Goal: Communication & Community: Share content

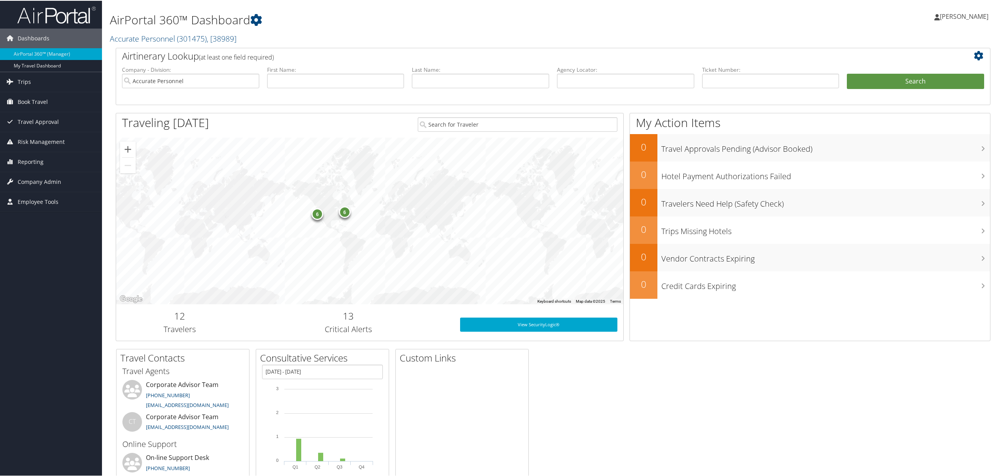
click at [945, 12] on span "[PERSON_NAME]" at bounding box center [964, 15] width 49 height 9
click at [917, 71] on link "View Travel Profile" at bounding box center [943, 69] width 87 height 13
click at [27, 78] on span "Trips" at bounding box center [24, 81] width 13 height 20
click at [46, 110] on link "Current/Future Trips" at bounding box center [51, 109] width 102 height 12
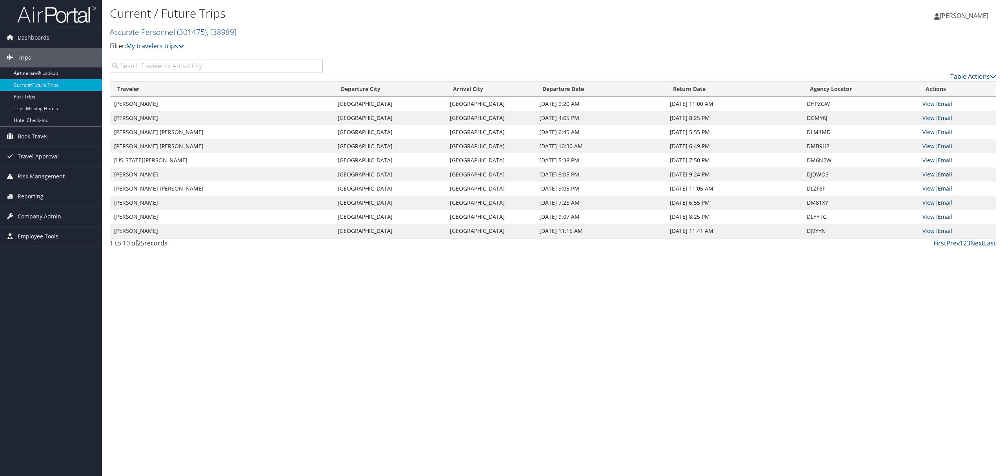
click at [171, 268] on div "Current / Future Trips Accurate Personnel ( 301475 ) , [ 38989 ] Accurate Perso…" at bounding box center [553, 238] width 902 height 476
click at [155, 66] on input "search" at bounding box center [216, 66] width 213 height 14
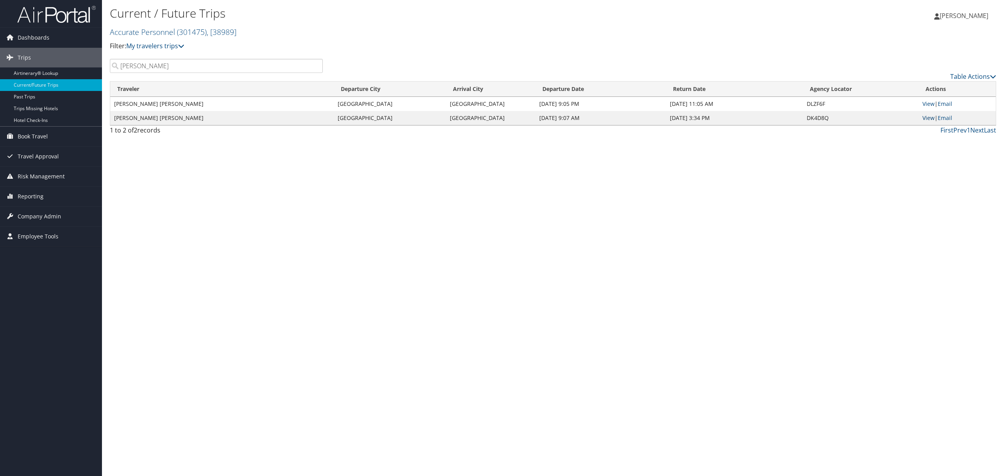
click at [928, 117] on link "View" at bounding box center [929, 117] width 12 height 7
click at [273, 269] on div "Current / Future Trips Accurate Personnel ( 301475 ) , [ 38989 ] Accurate Perso…" at bounding box center [553, 238] width 902 height 476
click at [155, 71] on input "Maria" at bounding box center [216, 66] width 213 height 14
click at [161, 64] on input "Maria" at bounding box center [216, 66] width 213 height 14
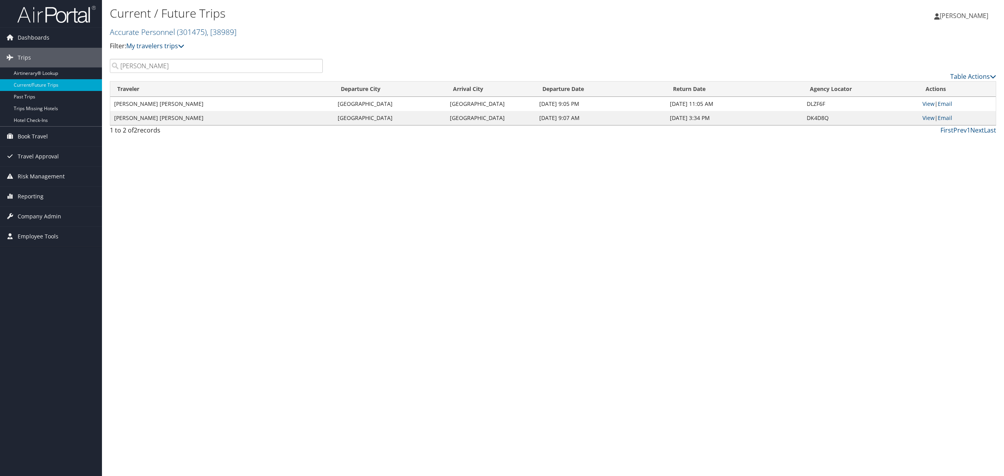
click at [161, 64] on input "Maria" at bounding box center [216, 66] width 213 height 14
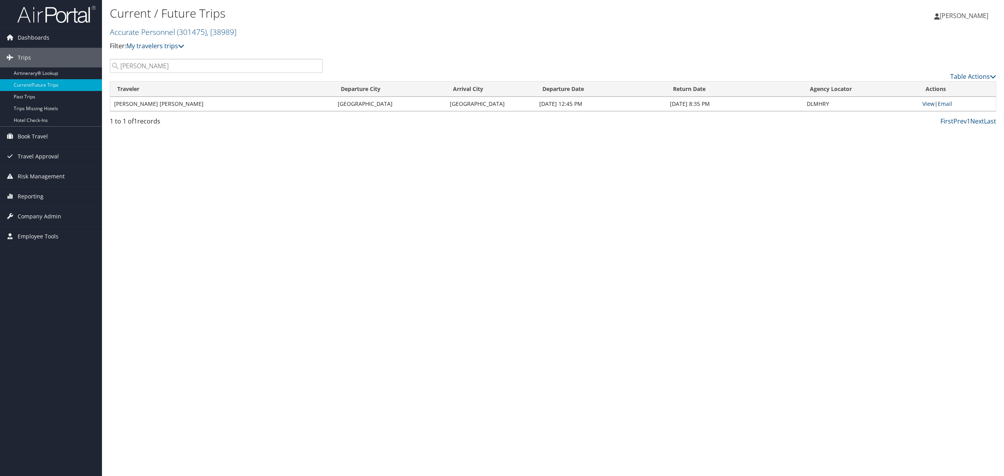
type input "Marc Costion"
click at [927, 107] on link "View" at bounding box center [929, 103] width 12 height 7
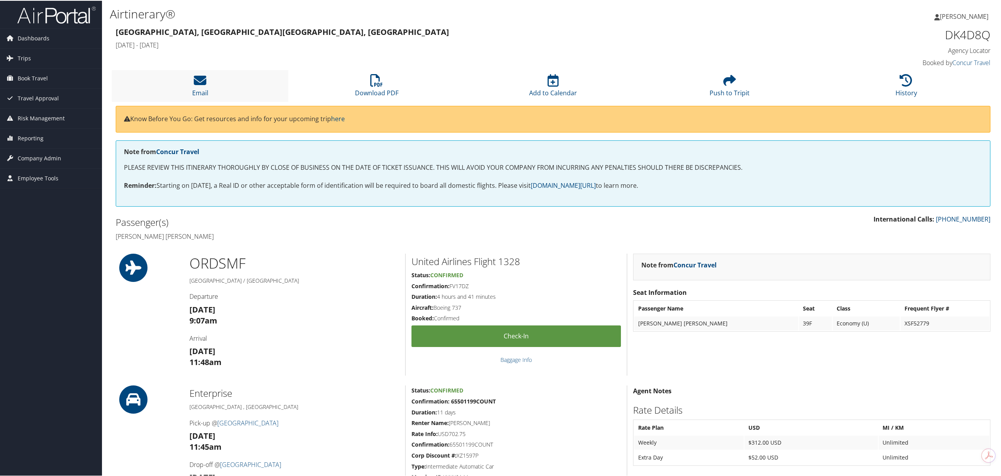
click at [217, 86] on li "Email" at bounding box center [200, 85] width 177 height 32
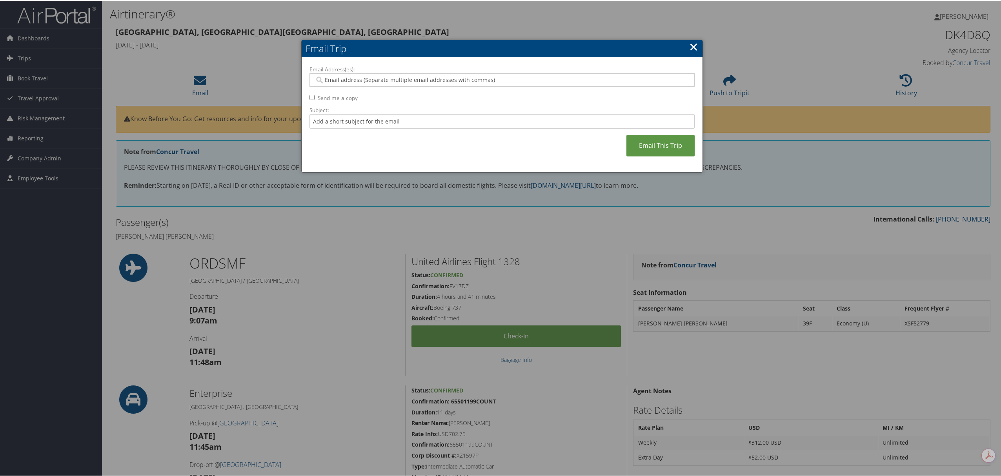
click at [363, 82] on input "Email Address(es):" at bounding box center [502, 79] width 374 height 8
click at [312, 96] on input "Send me a copy" at bounding box center [312, 96] width 5 height 5
checkbox input "true"
click at [342, 79] on input "Email Address(es):" at bounding box center [502, 79] width 374 height 8
type input "maria"
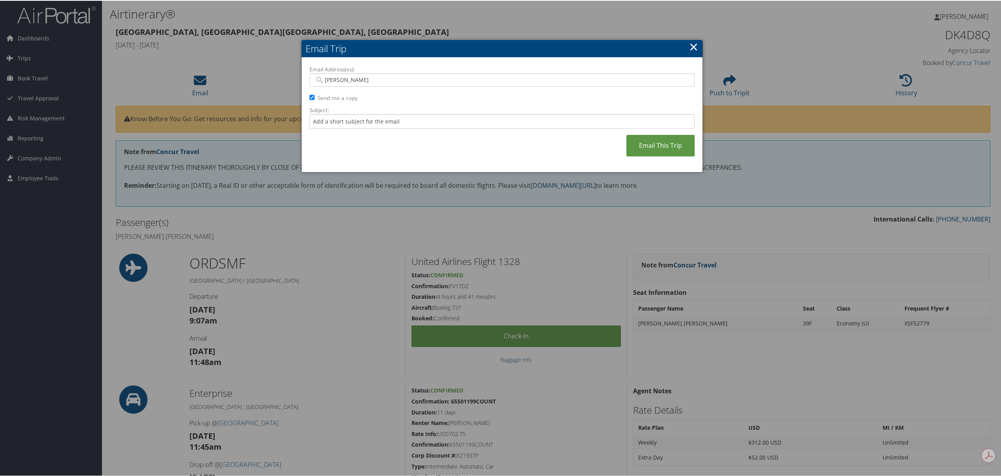
click at [352, 73] on div "maria" at bounding box center [502, 79] width 385 height 13
click at [352, 78] on input "maria" at bounding box center [502, 79] width 374 height 8
click at [352, 78] on input "Email Address(es):" at bounding box center [502, 79] width 374 height 8
paste input "magarcia@accurateusa.com"
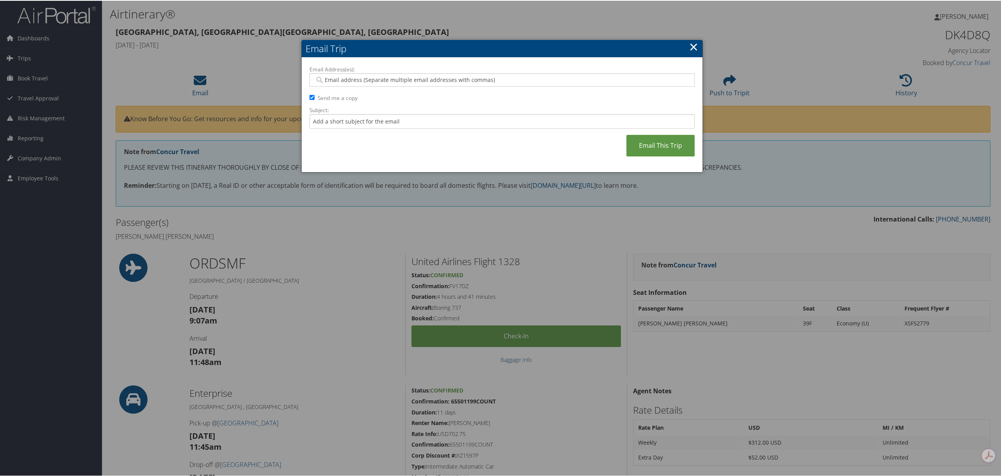
type input "magarcia@accurateusa.com"
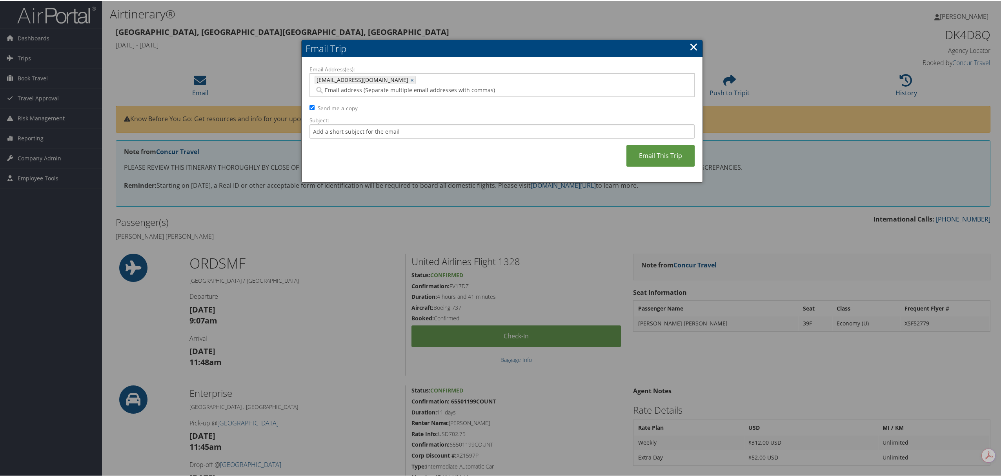
click at [423, 86] on input "Email Address(es):" at bounding box center [460, 90] width 290 height 8
paste input "eortiz@accurateusa.com"
type input "eortiz@accurateusa.com"
type input "magarcia@accurateusa.com, eortiz@accurateusa.com"
click at [402, 124] on input "Subject:" at bounding box center [502, 131] width 385 height 15
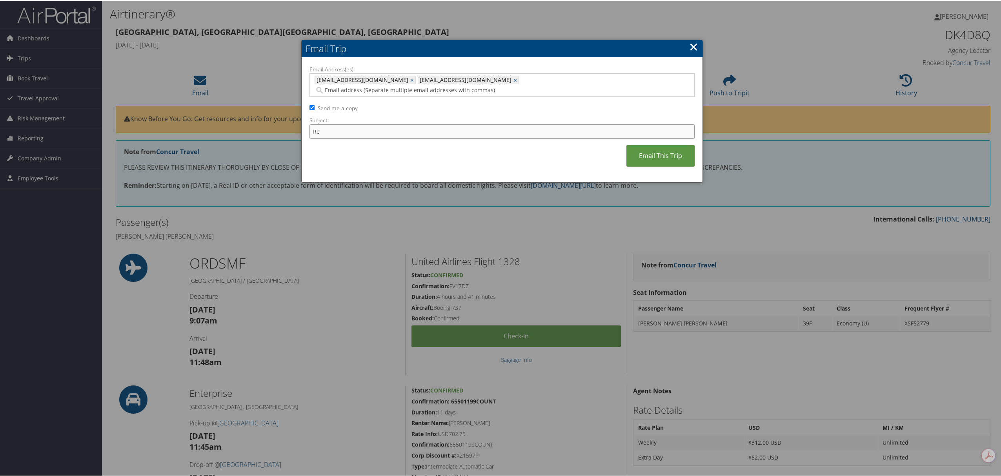
type input "R"
type input "M"
type input "Maria Garcia Itinerary - WCD Sacramento - 10/13-10/24"
click at [649, 144] on link "Email This Trip" at bounding box center [661, 155] width 68 height 22
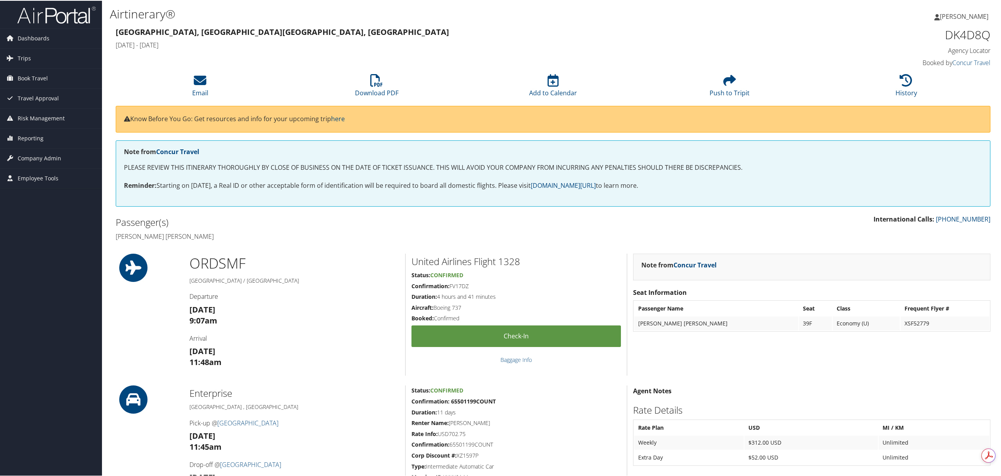
click at [950, 16] on span "[PERSON_NAME]" at bounding box center [964, 15] width 49 height 9
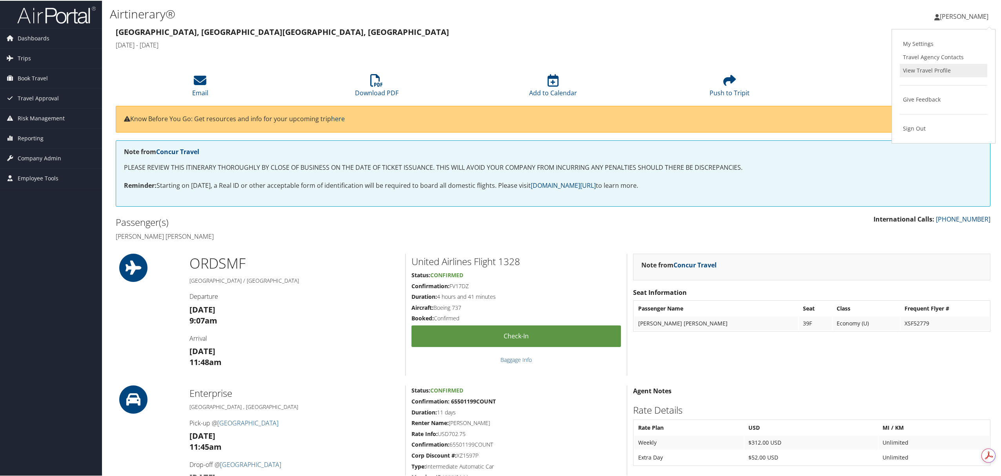
click at [932, 70] on link "View Travel Profile" at bounding box center [943, 69] width 87 height 13
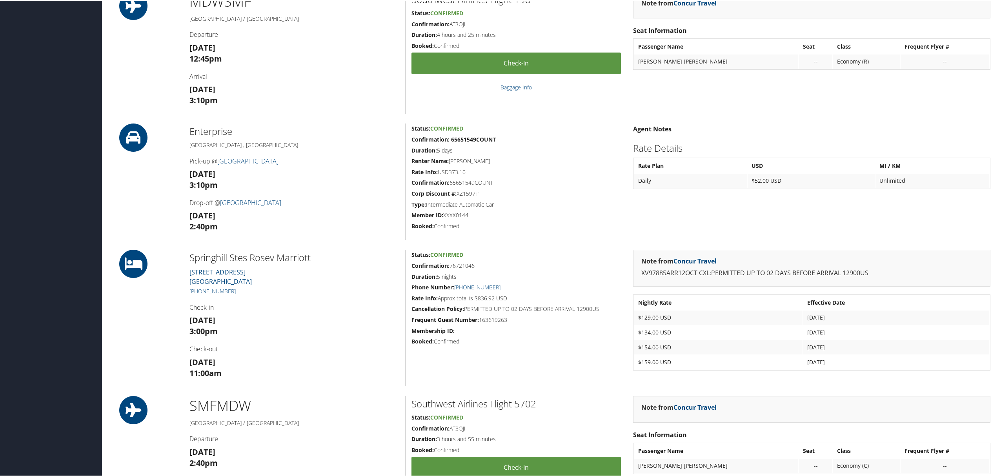
scroll to position [418, 0]
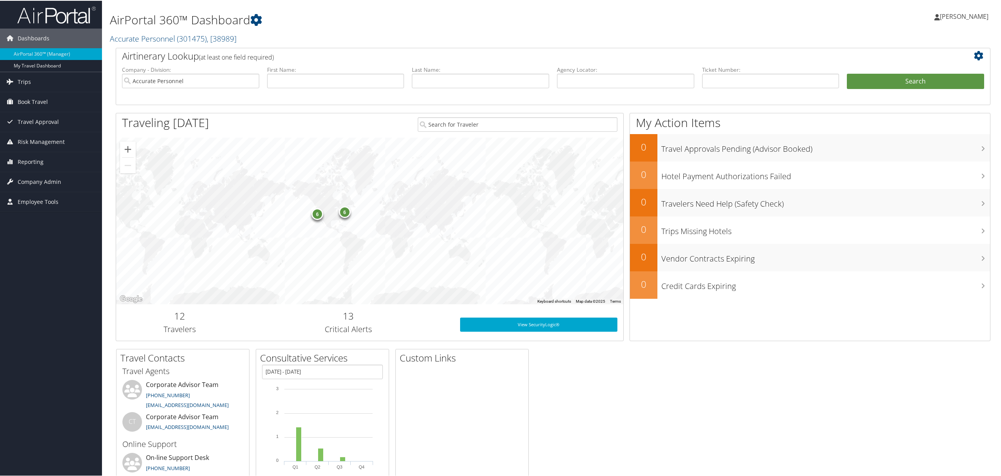
click at [965, 16] on span "[PERSON_NAME]" at bounding box center [964, 15] width 49 height 9
click at [974, 13] on span "[PERSON_NAME]" at bounding box center [964, 15] width 49 height 9
click at [956, 10] on link "[PERSON_NAME]" at bounding box center [966, 16] width 62 height 24
click at [926, 74] on link "View Travel Profile" at bounding box center [943, 69] width 87 height 13
